Goal: Information Seeking & Learning: Learn about a topic

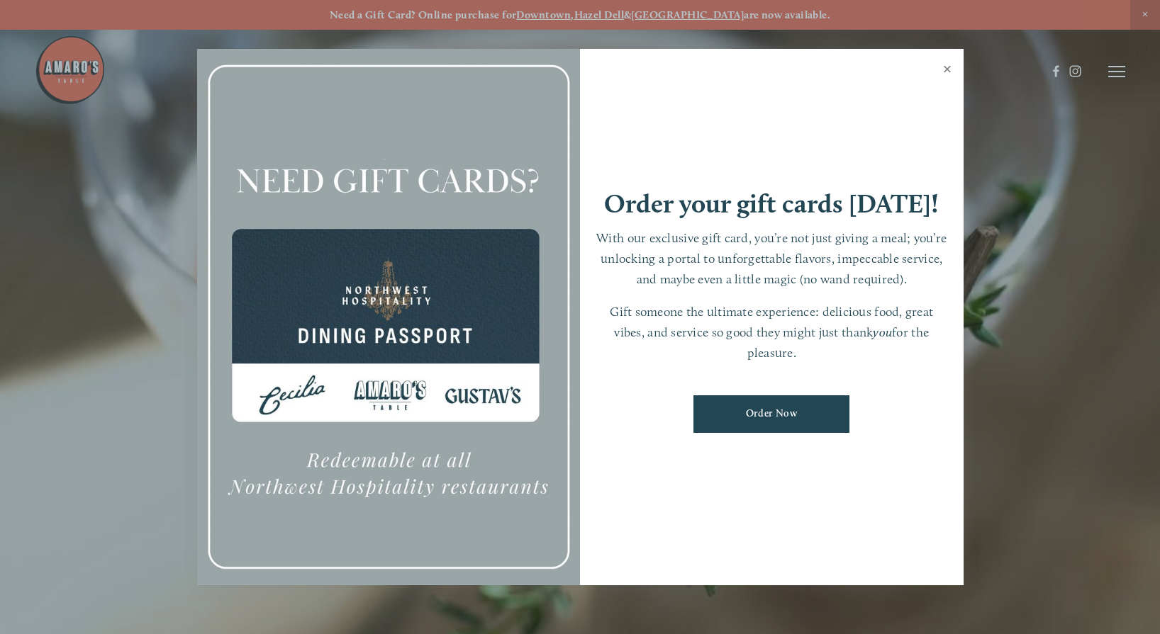
click at [947, 68] on link "Close" at bounding box center [948, 71] width 28 height 40
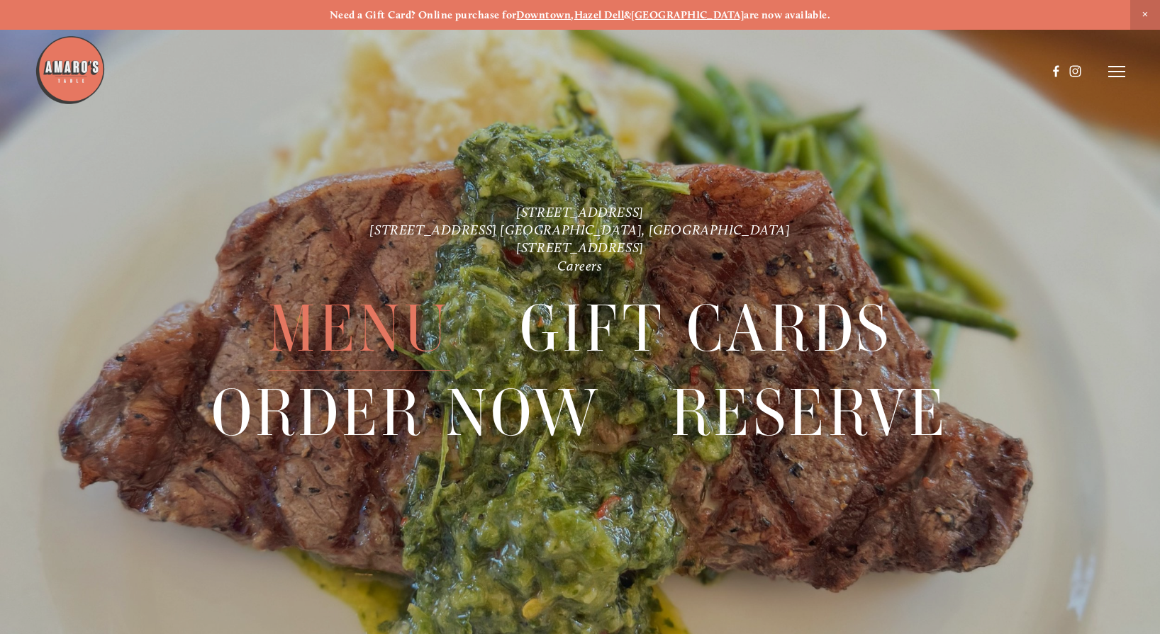
click at [364, 313] on span "Menu" at bounding box center [358, 328] width 181 height 84
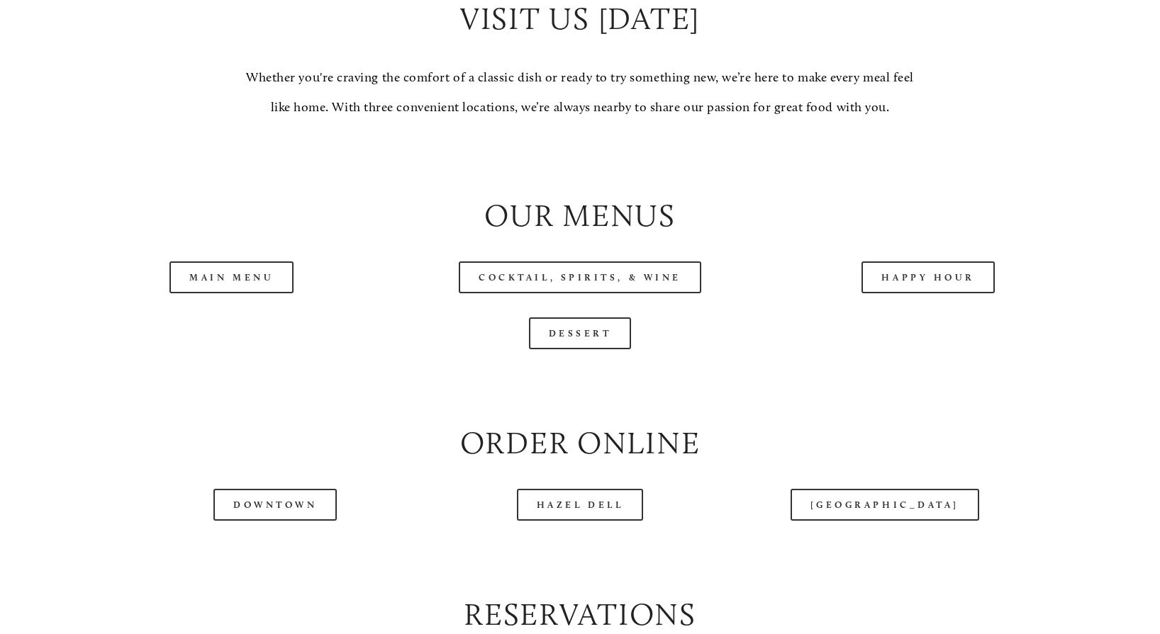
scroll to position [1418, 0]
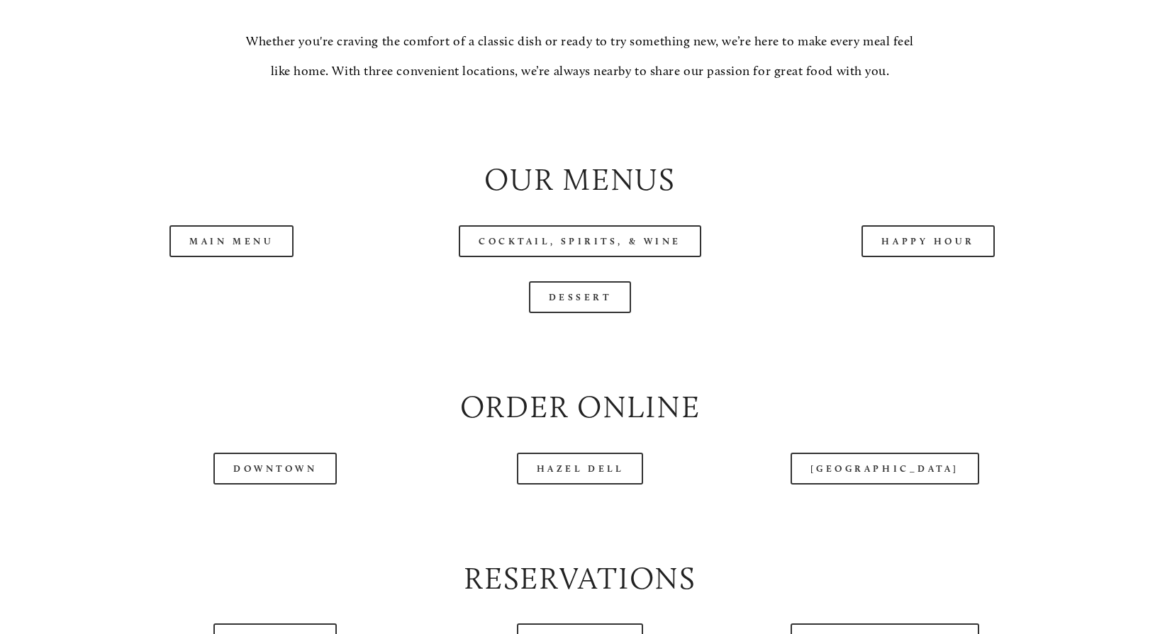
click at [1058, 188] on h2 "Our Menus" at bounding box center [579, 179] width 1021 height 43
click at [1058, 175] on h2 "Our Menus" at bounding box center [579, 179] width 1021 height 43
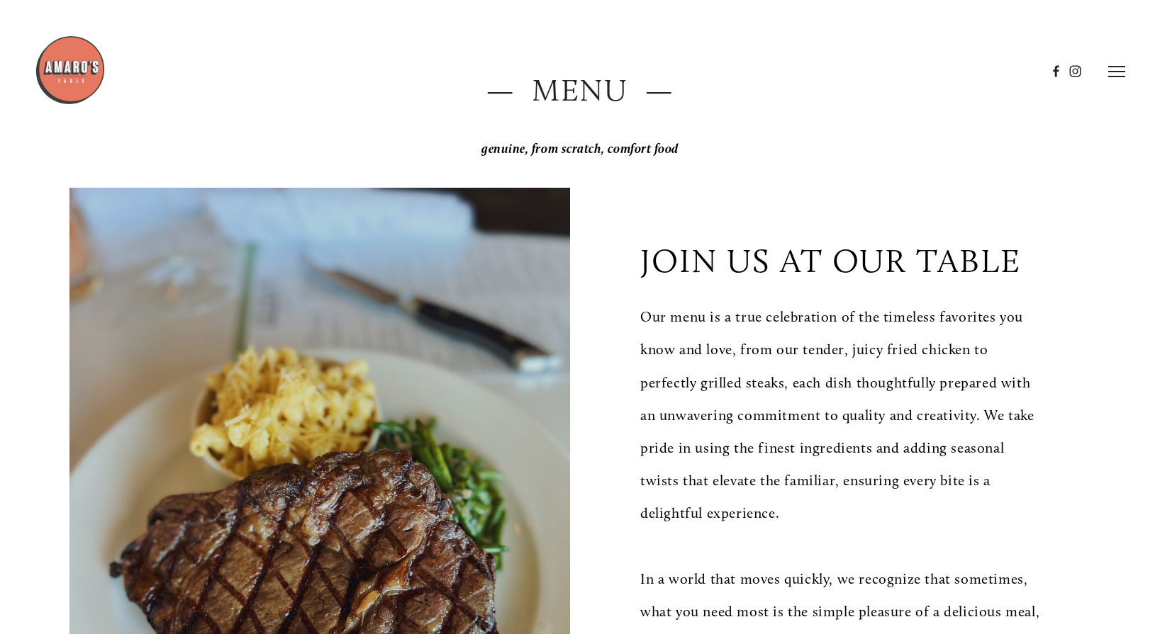
scroll to position [0, 0]
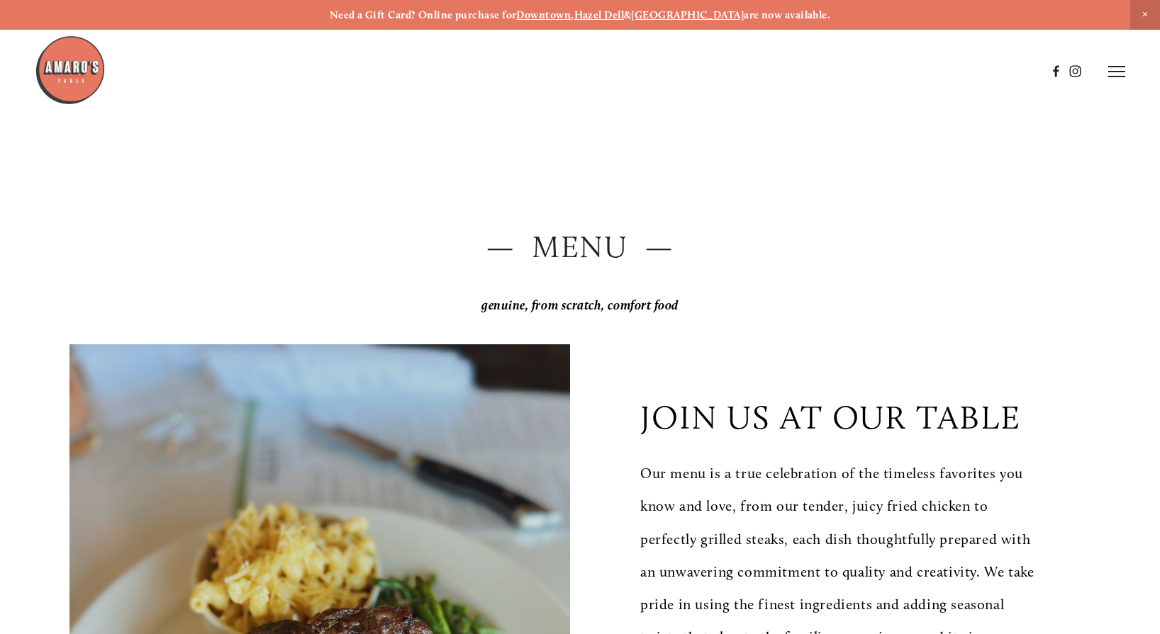
click at [1115, 74] on icon at bounding box center [1116, 71] width 17 height 13
click at [951, 76] on span "Visit" at bounding box center [948, 71] width 21 height 12
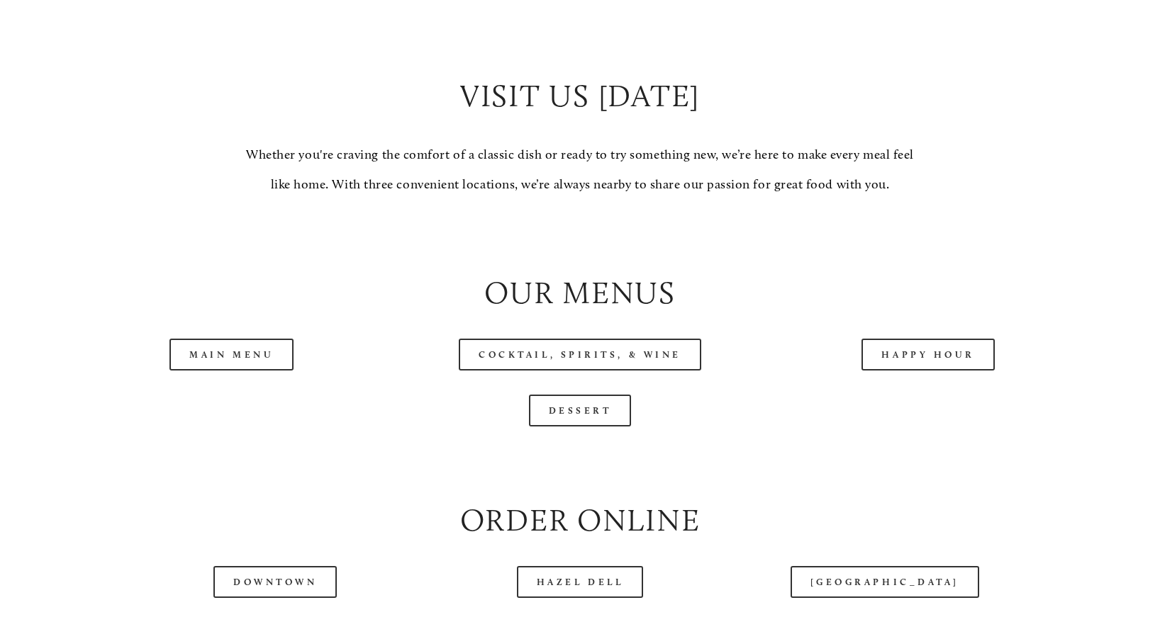
scroll to position [1347, 0]
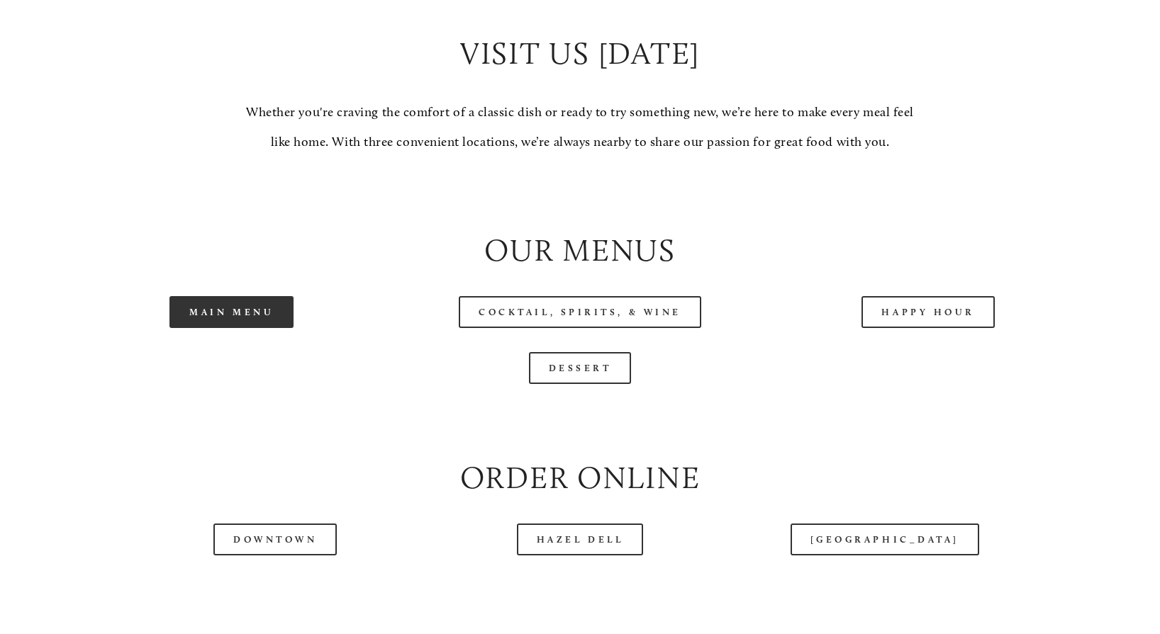
click at [208, 325] on link "Main Menu" at bounding box center [231, 312] width 124 height 32
click at [766, 203] on div at bounding box center [579, 193] width 1045 height 48
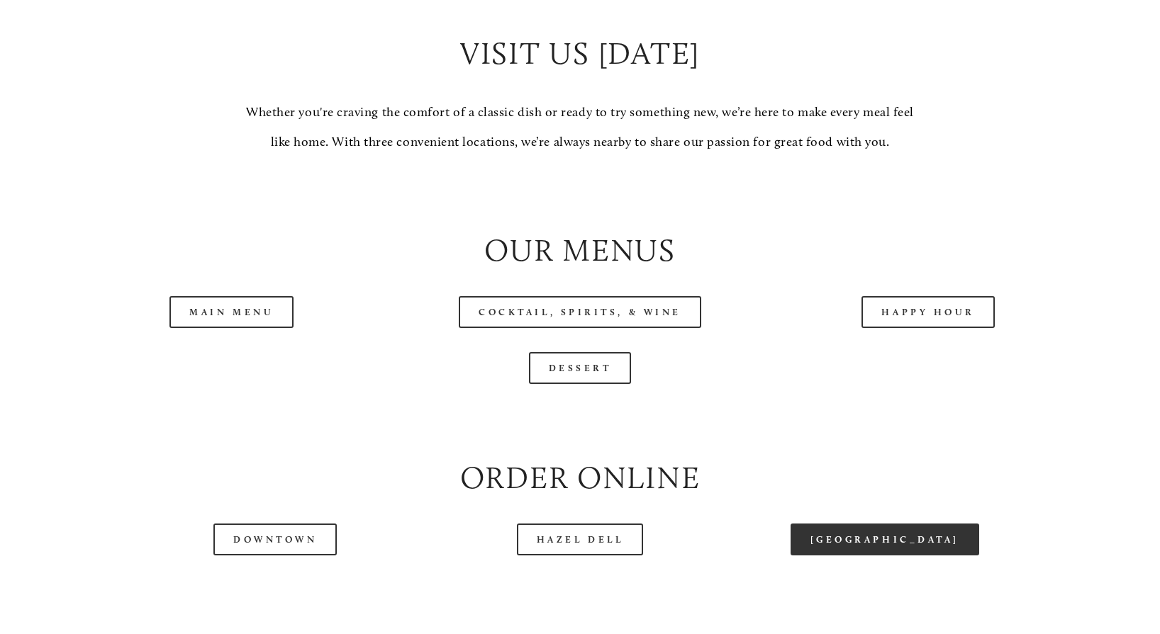
click at [887, 543] on link "[GEOGRAPHIC_DATA]" at bounding box center [884, 540] width 189 height 32
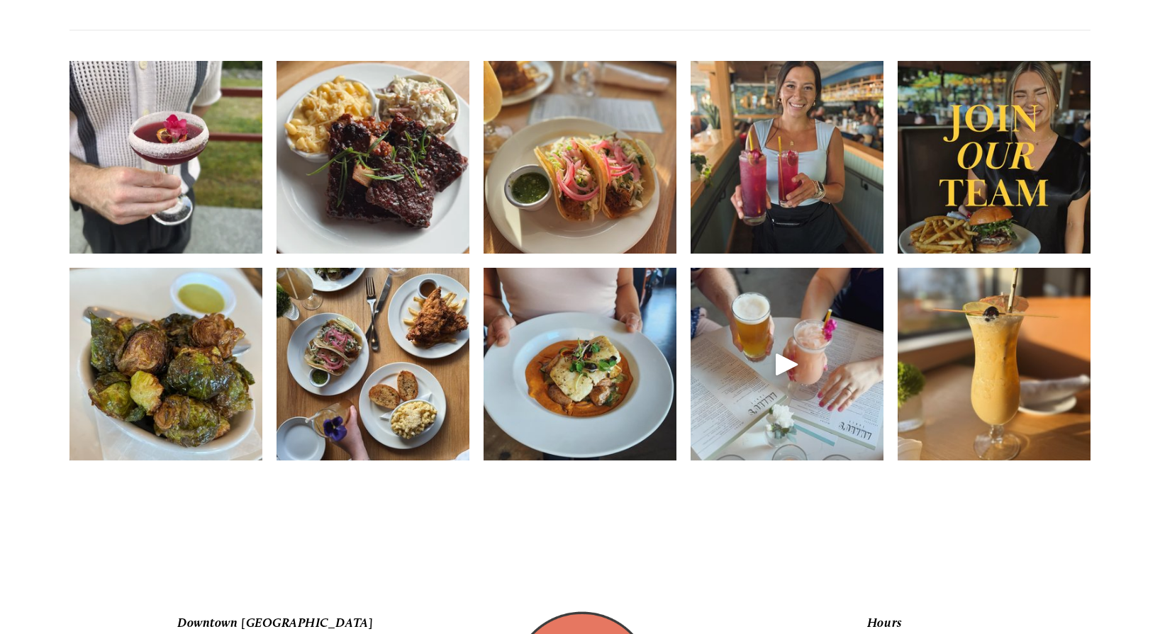
scroll to position [2197, 0]
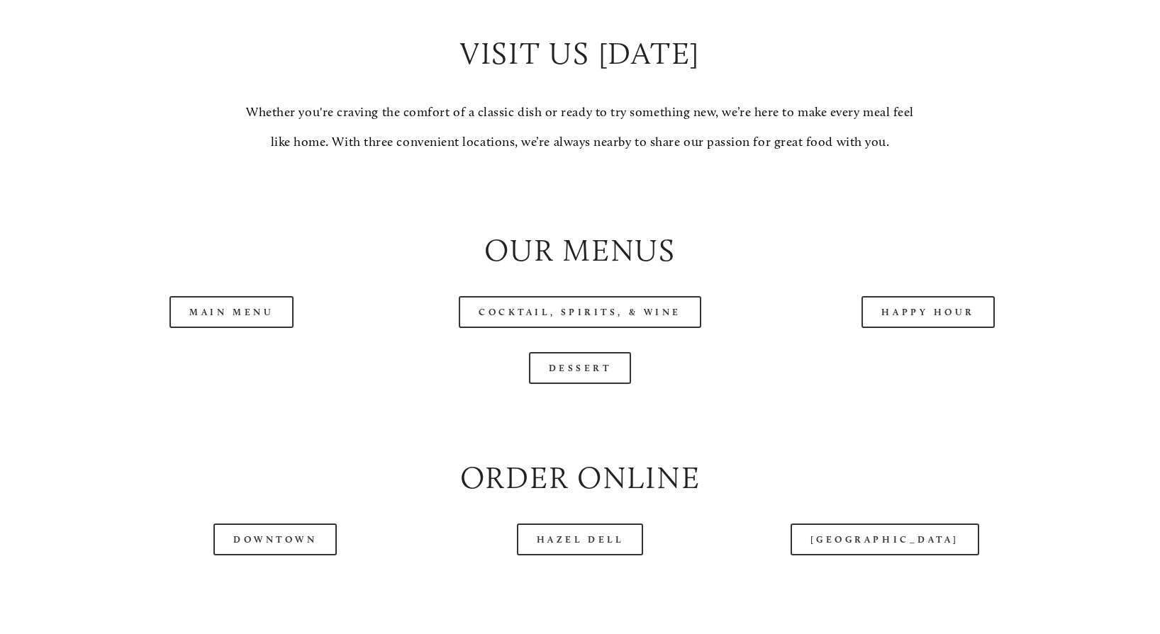
scroll to position [1489, 0]
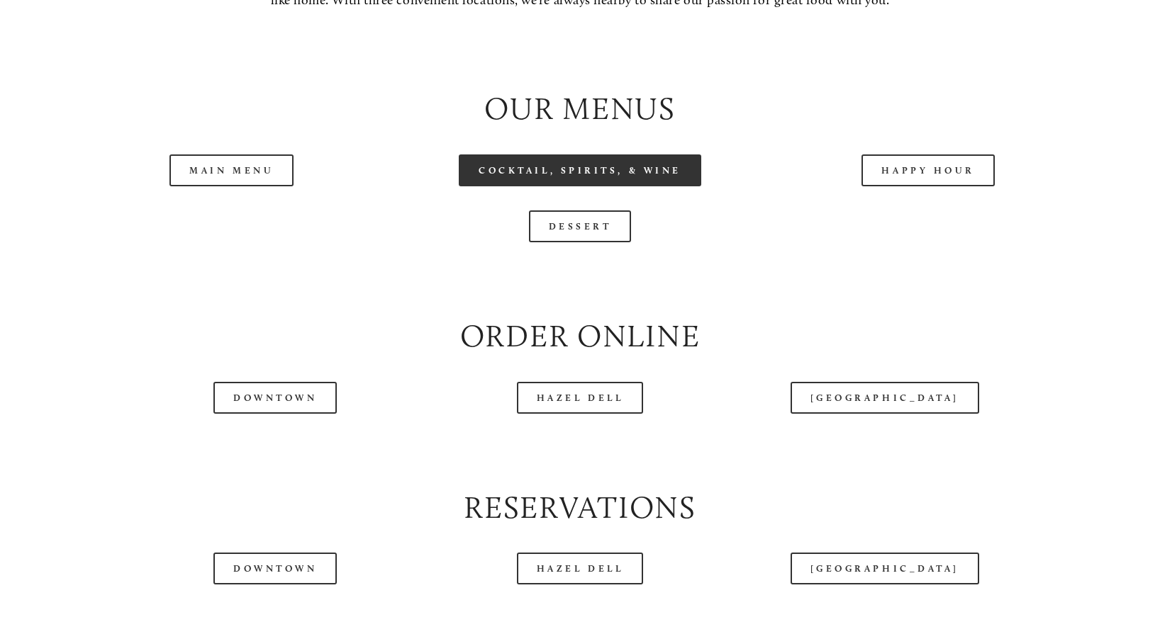
click at [676, 175] on link "Cocktail, Spirits, & Wine" at bounding box center [580, 171] width 242 height 32
click at [627, 173] on link "Cocktail, Spirits, & Wine" at bounding box center [580, 171] width 242 height 32
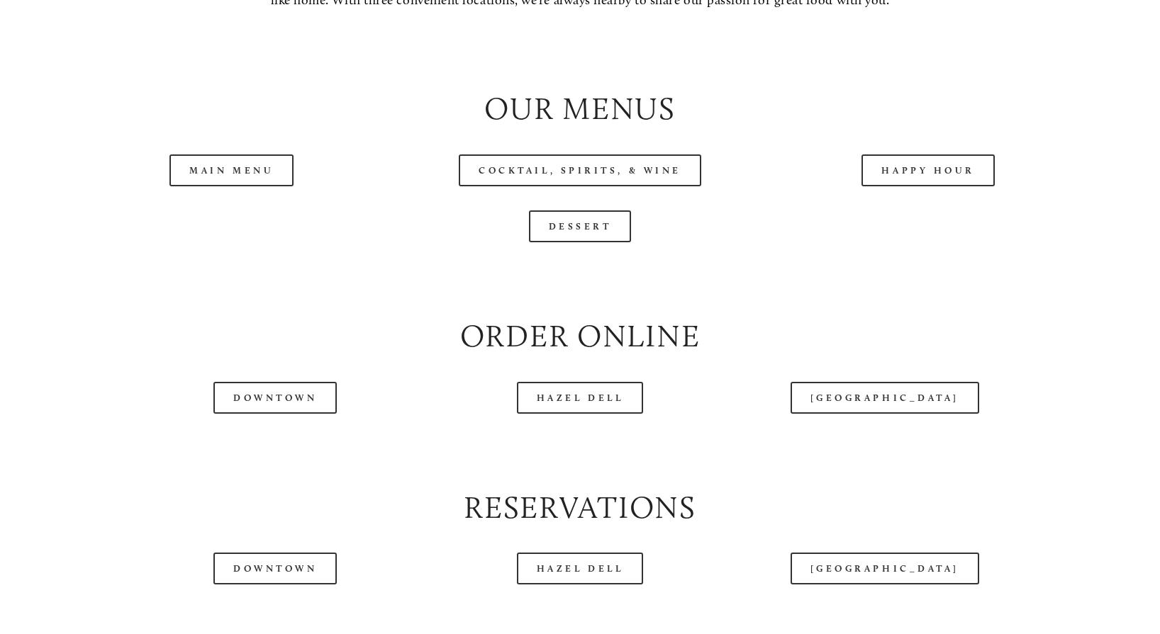
click at [1091, 248] on div "Dessert" at bounding box center [579, 226] width 1045 height 56
click at [1090, 243] on div "Dessert" at bounding box center [579, 226] width 1045 height 56
